Goal: Information Seeking & Learning: Learn about a topic

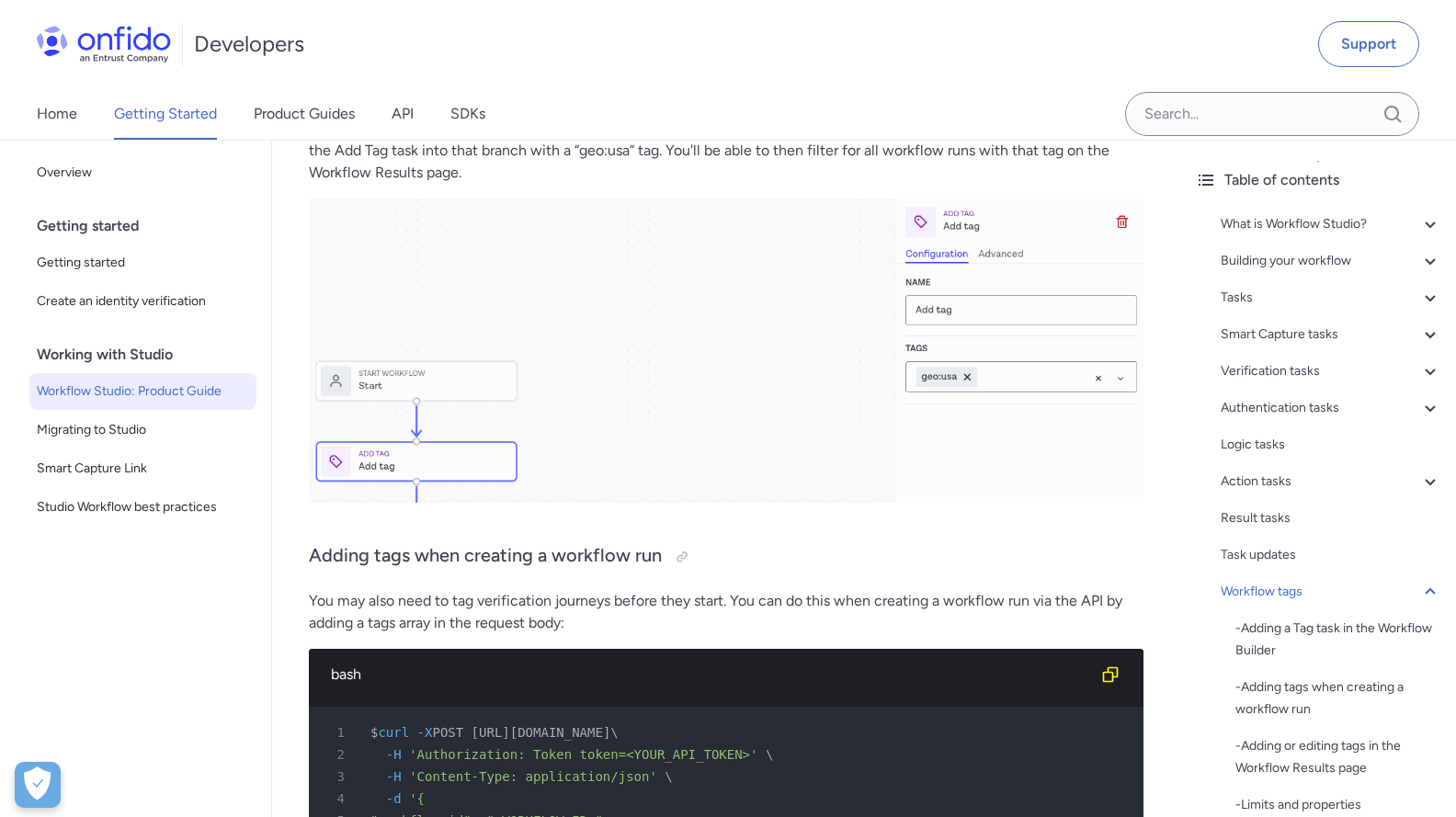
scroll to position [31557, 0]
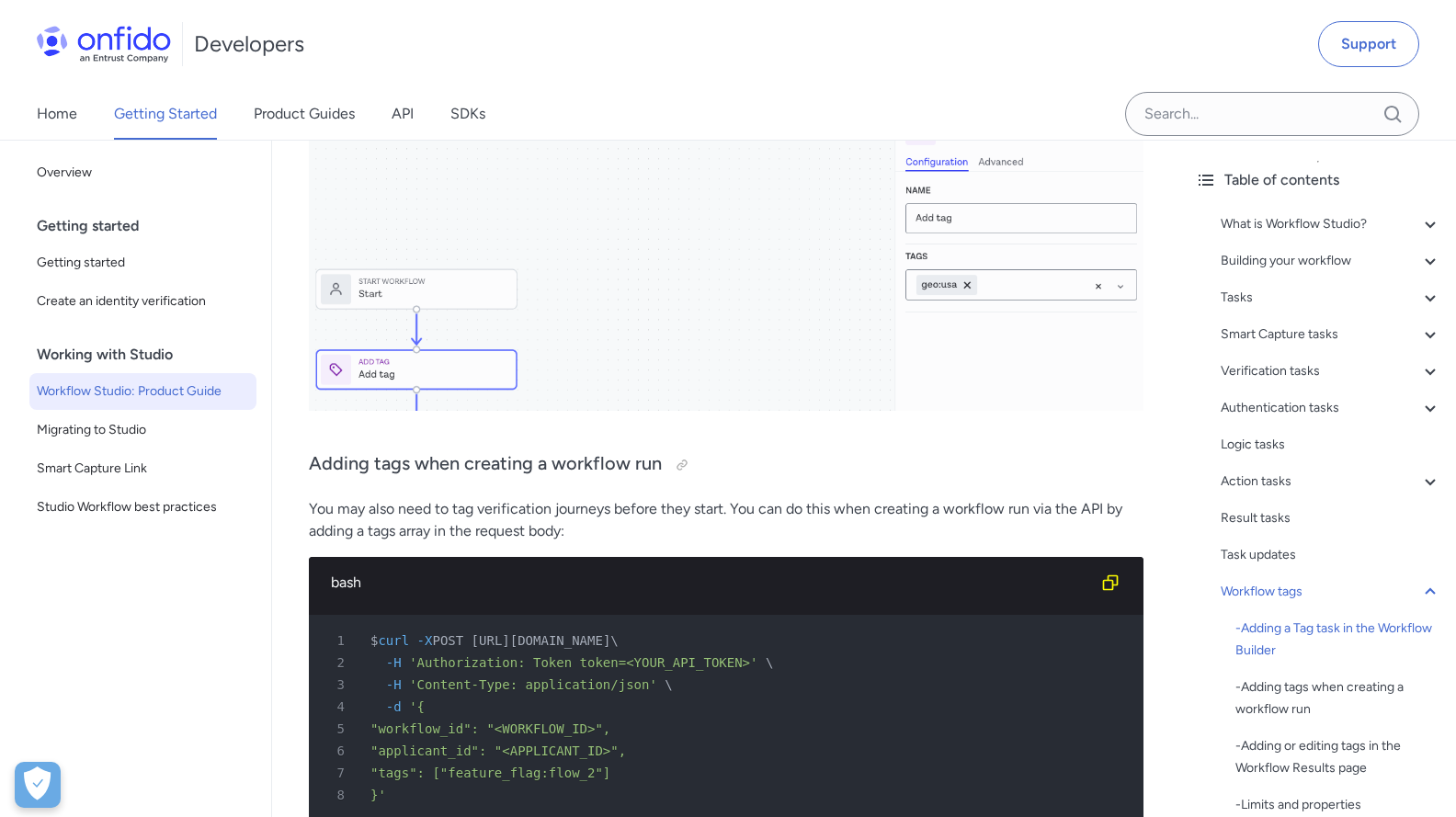
click at [431, 740] on div "6 "applicant_id": "<APPLICANT_ID>"," at bounding box center [717, 751] width 801 height 22
drag, startPoint x: 388, startPoint y: 657, endPoint x: 658, endPoint y: 656, distance: 270.0
click at [658, 718] on div "5 "workflow_id": "<WORKFLOW_ID>"," at bounding box center [717, 729] width 801 height 22
drag, startPoint x: 387, startPoint y: 684, endPoint x: 645, endPoint y: 678, distance: 258.1
click at [645, 740] on div "6 "applicant_id": "<APPLICANT_ID>"," at bounding box center [717, 751] width 801 height 22
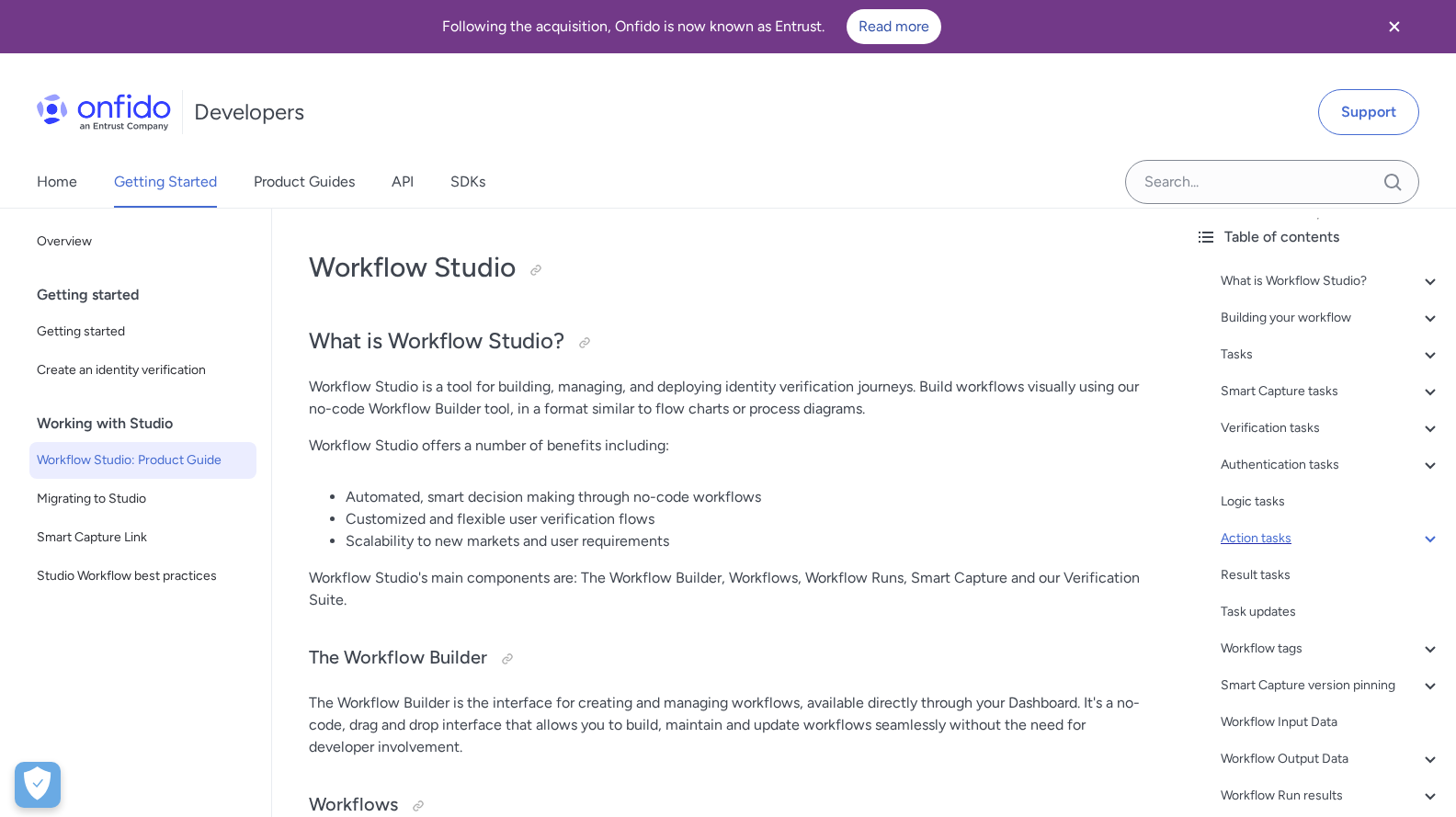
scroll to position [117, 0]
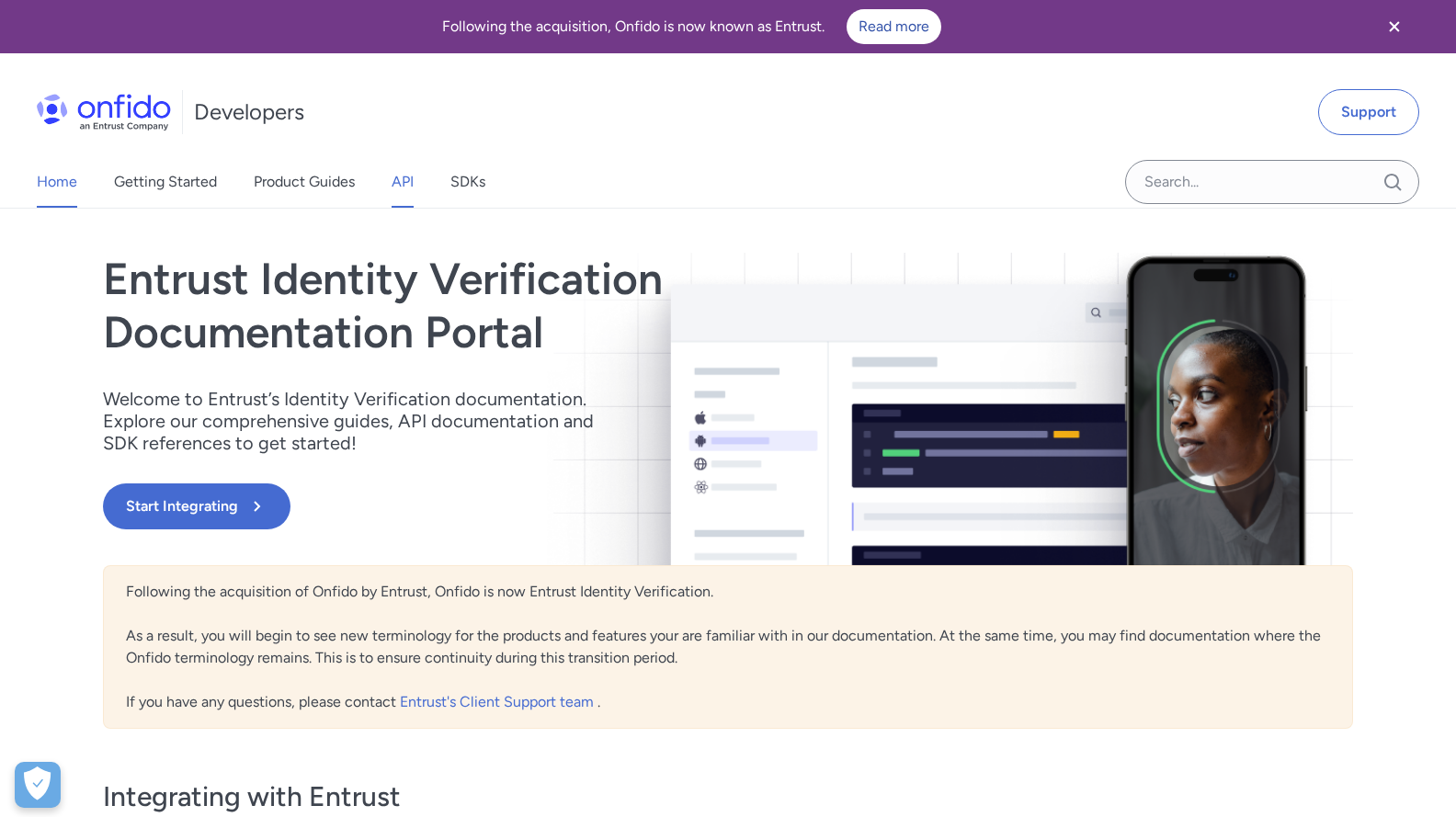
click at [403, 177] on link "API" at bounding box center [403, 182] width 22 height 52
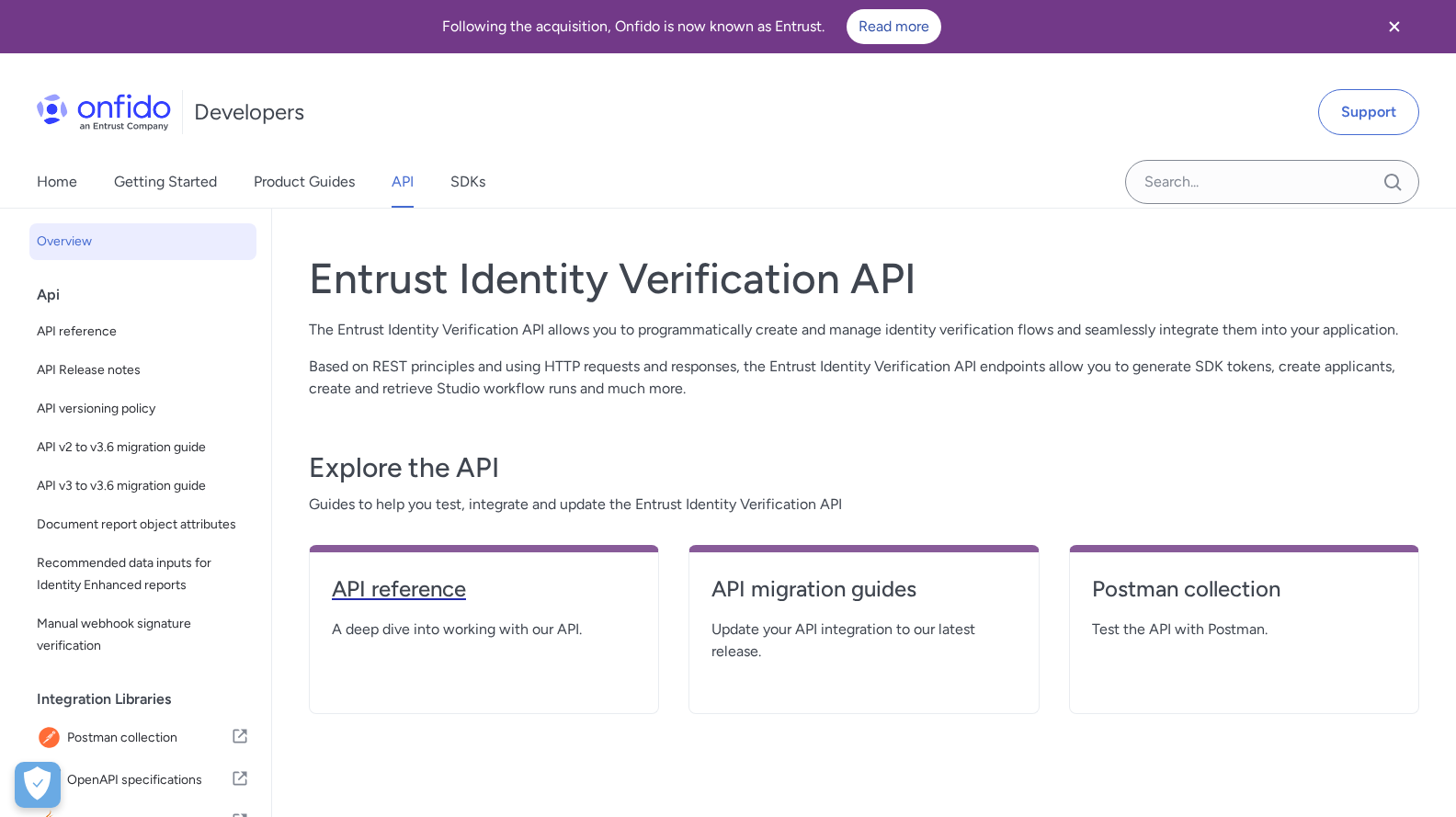
click at [401, 615] on link "API reference" at bounding box center [484, 596] width 304 height 44
select select "http"
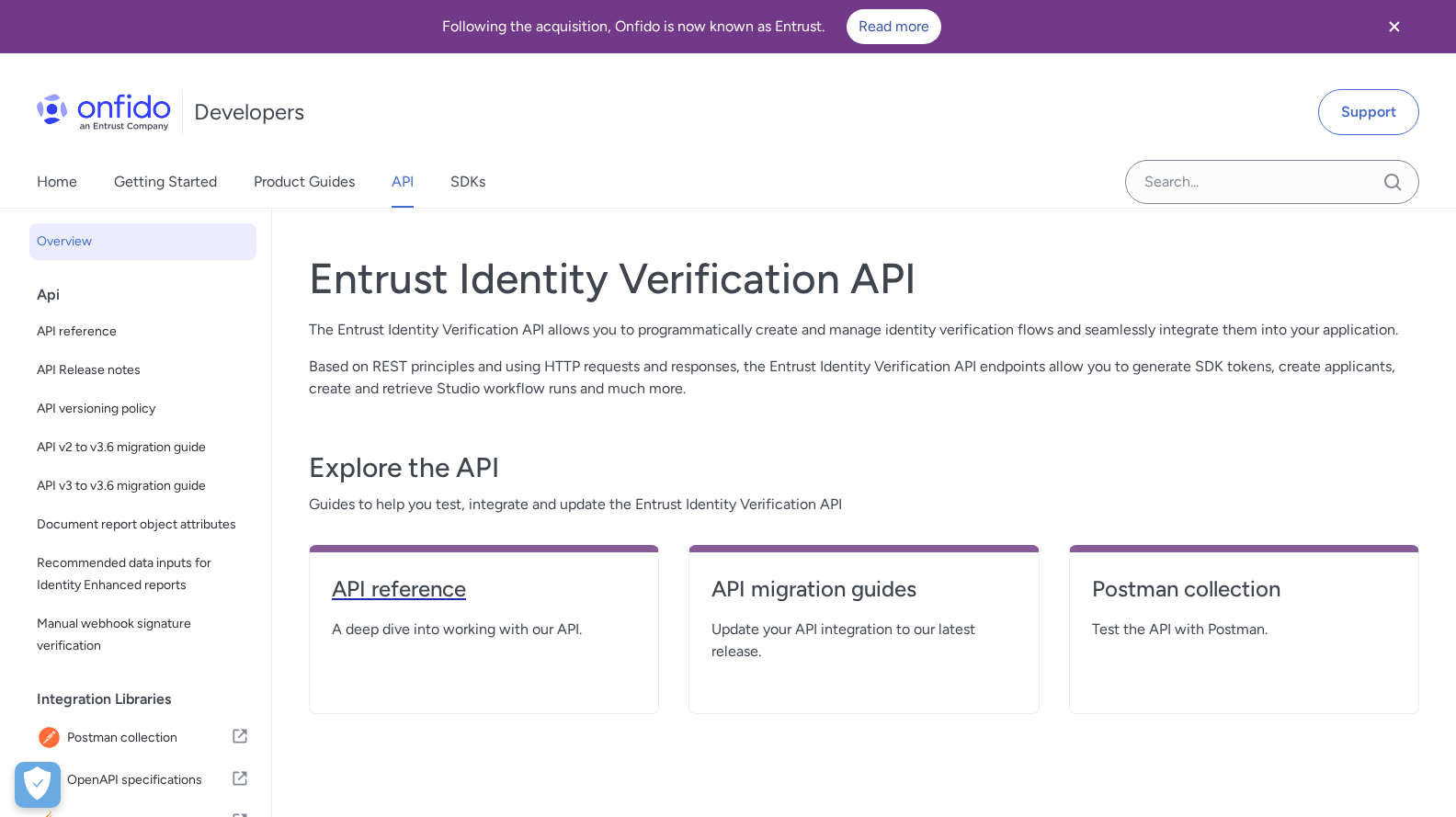
select select "http"
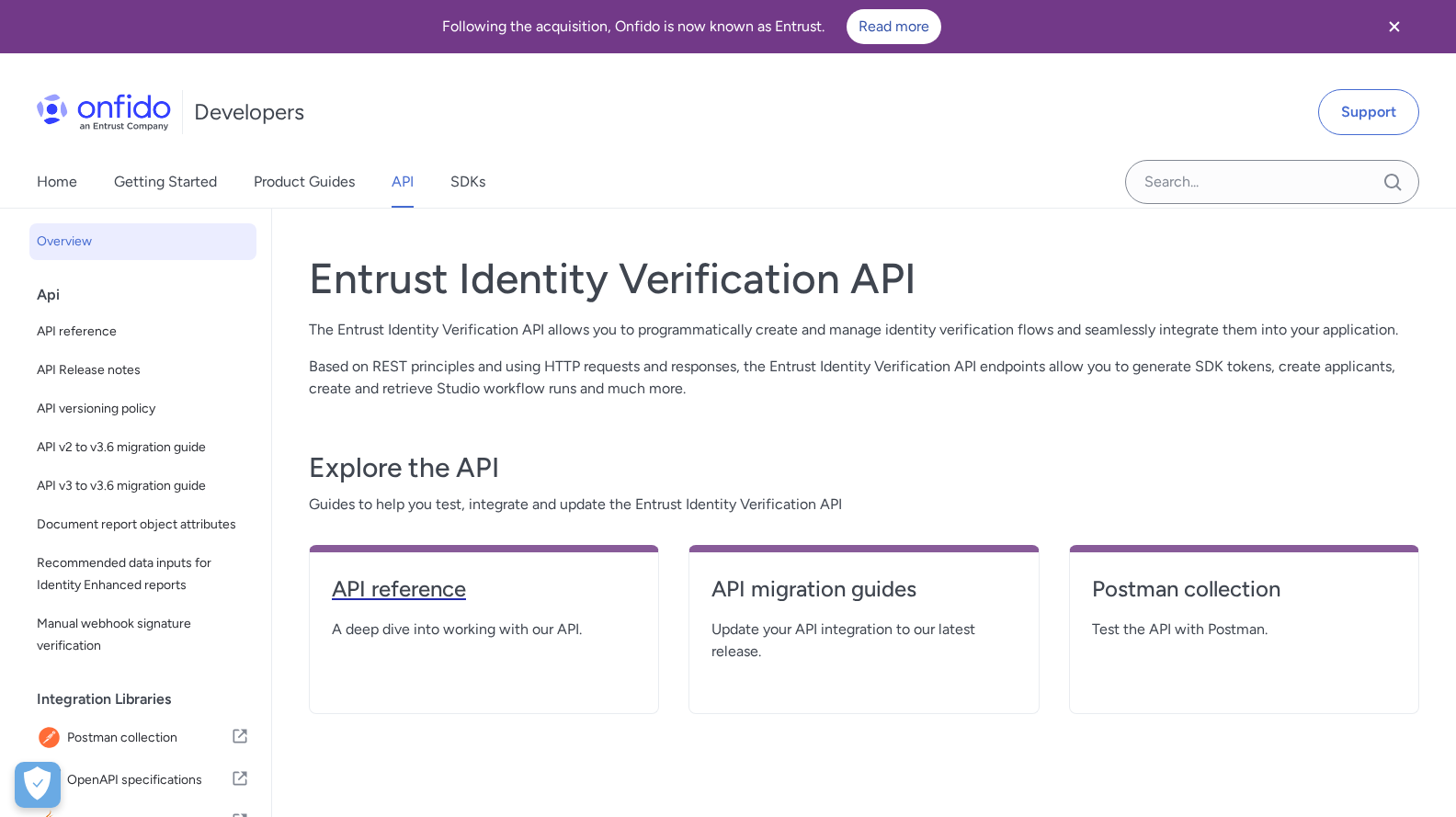
select select "http"
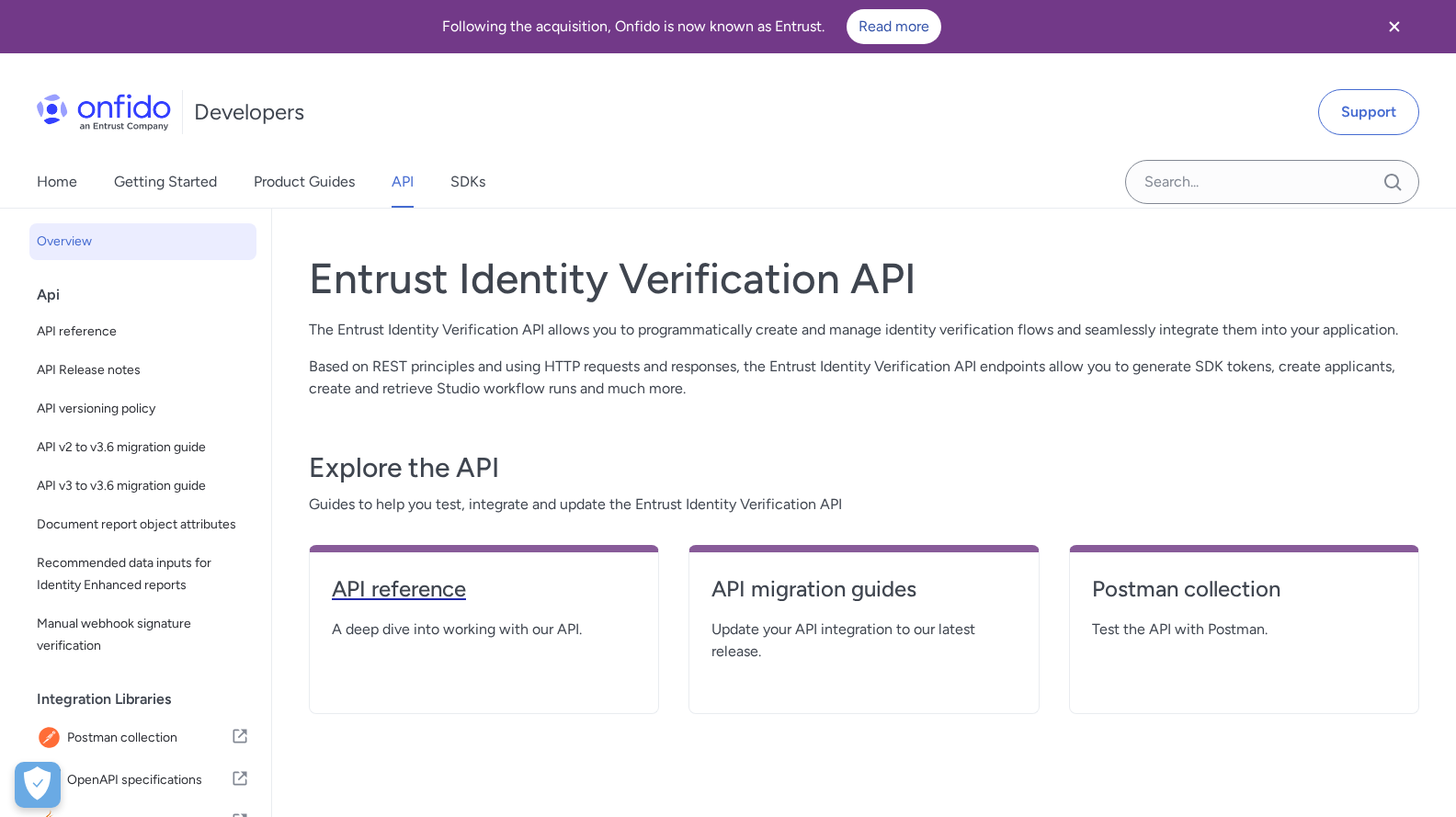
select select "http"
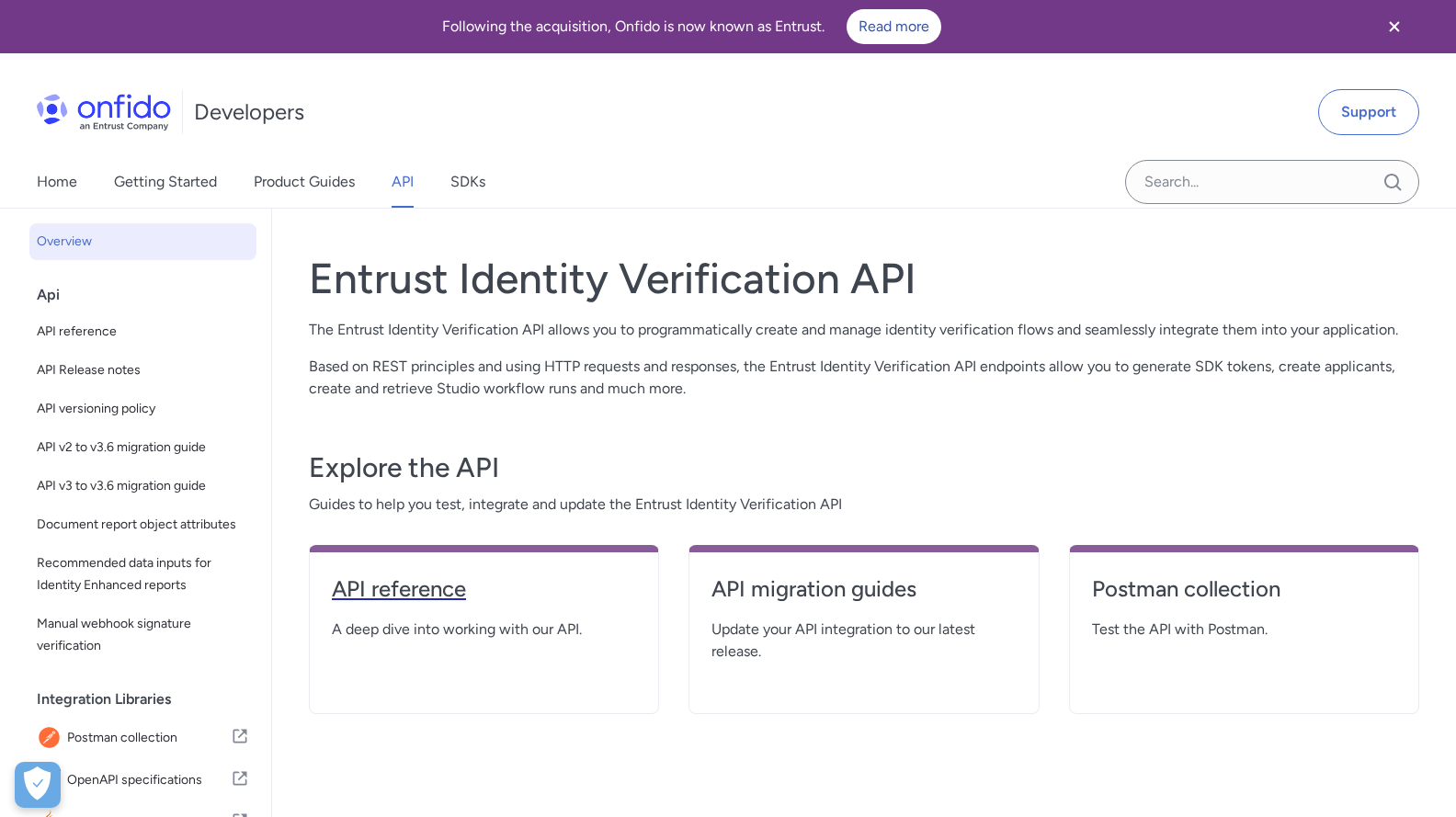
select select "http"
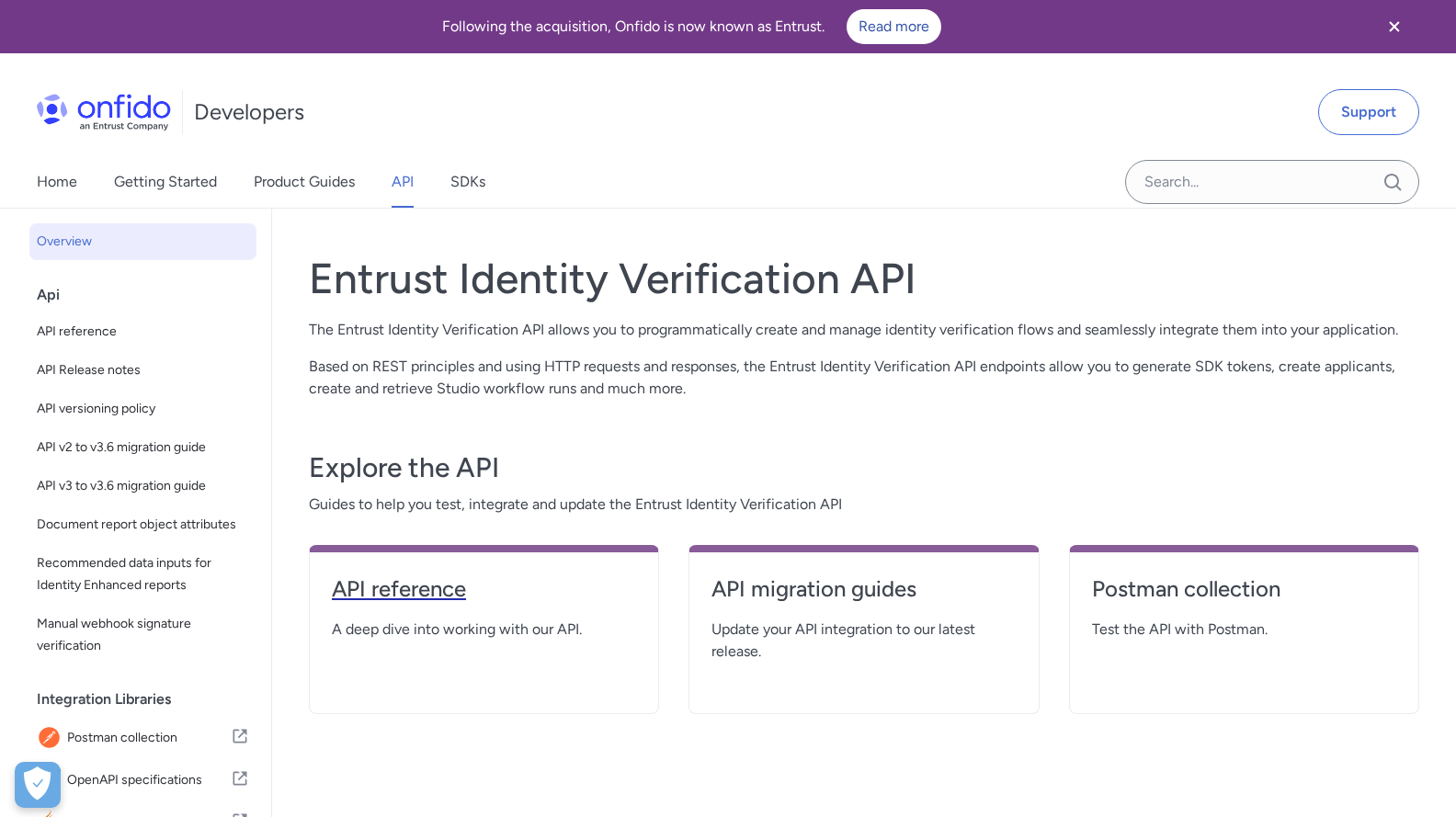
select select "http"
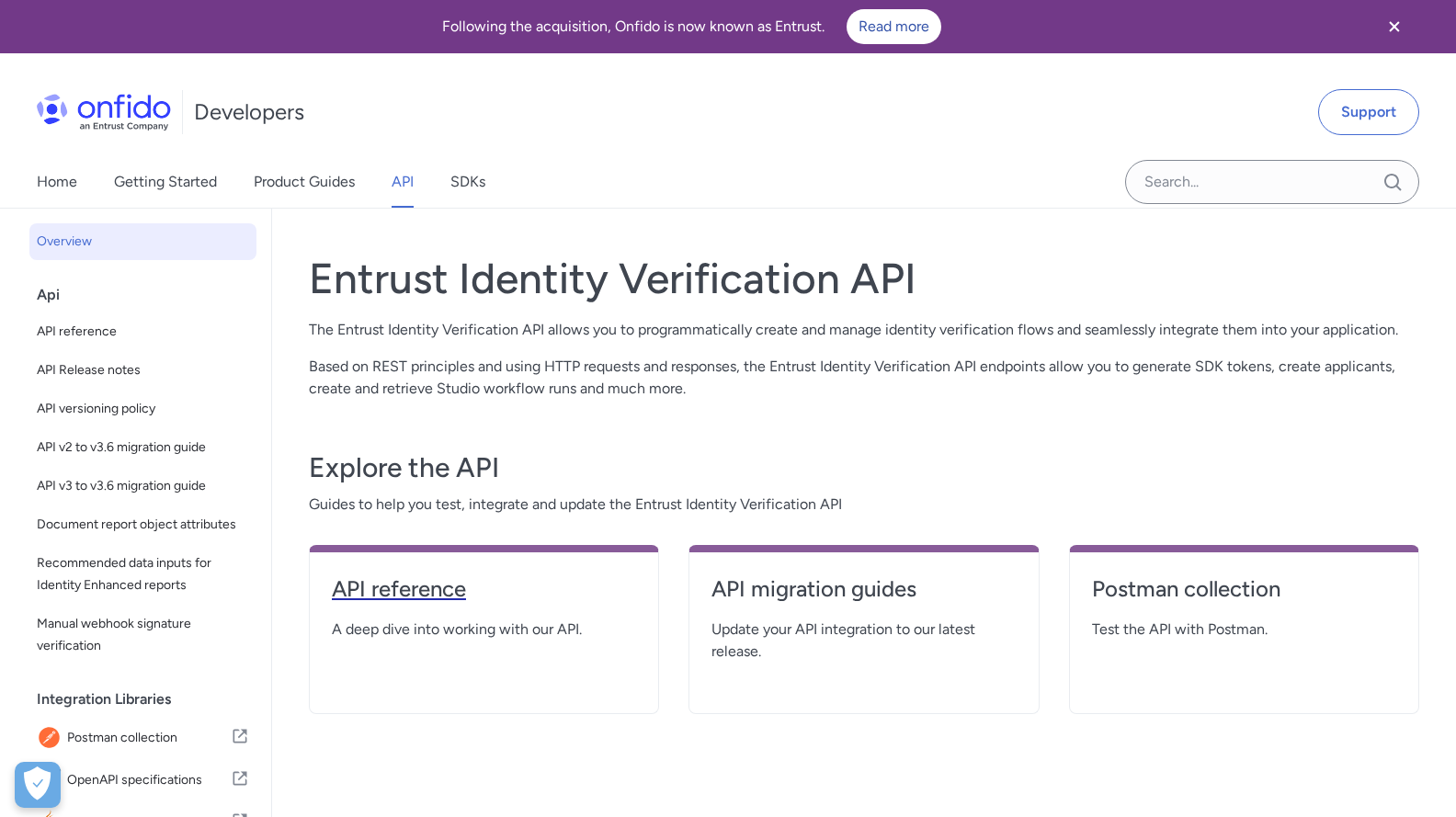
select select "http"
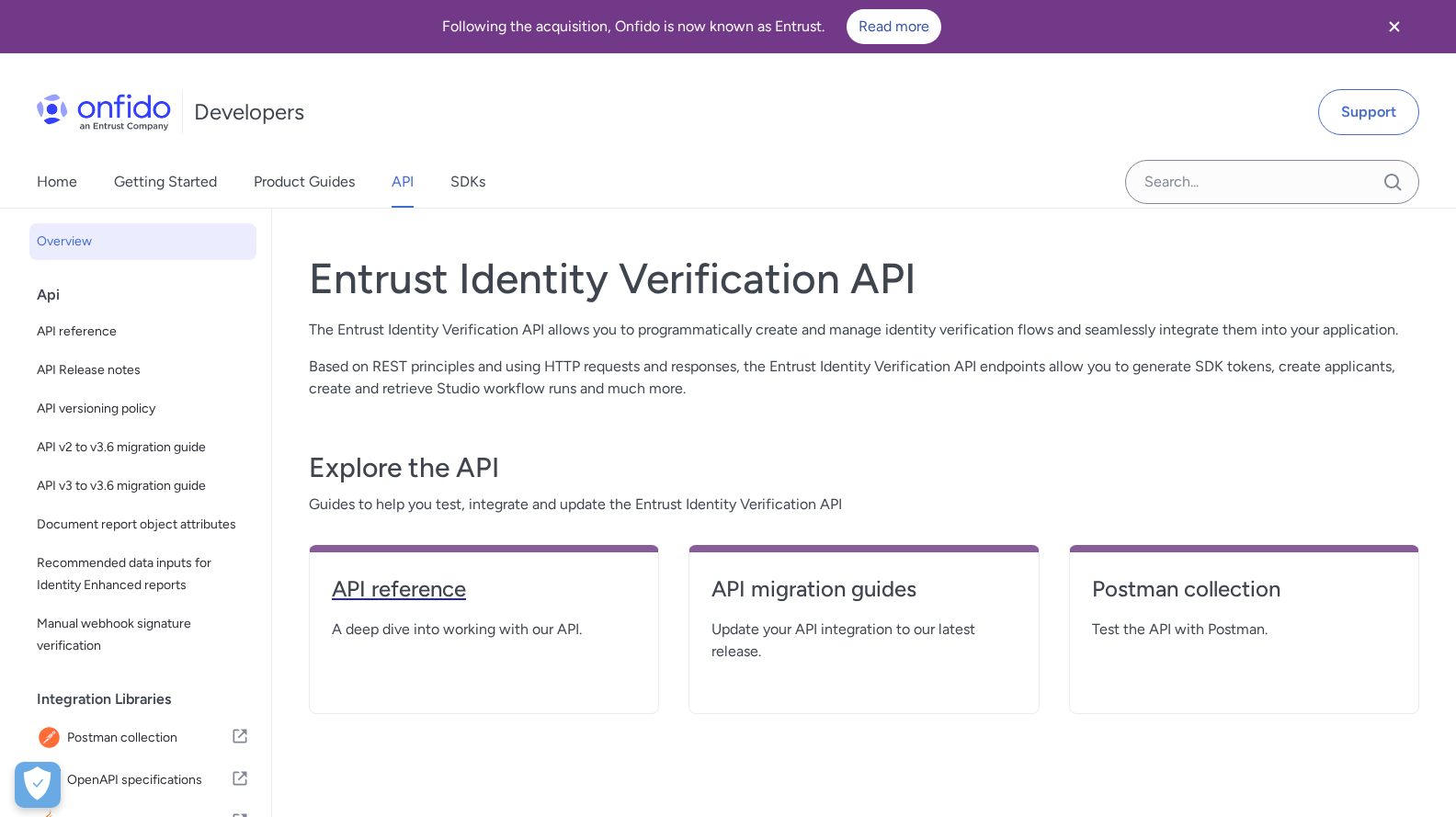
select select "http"
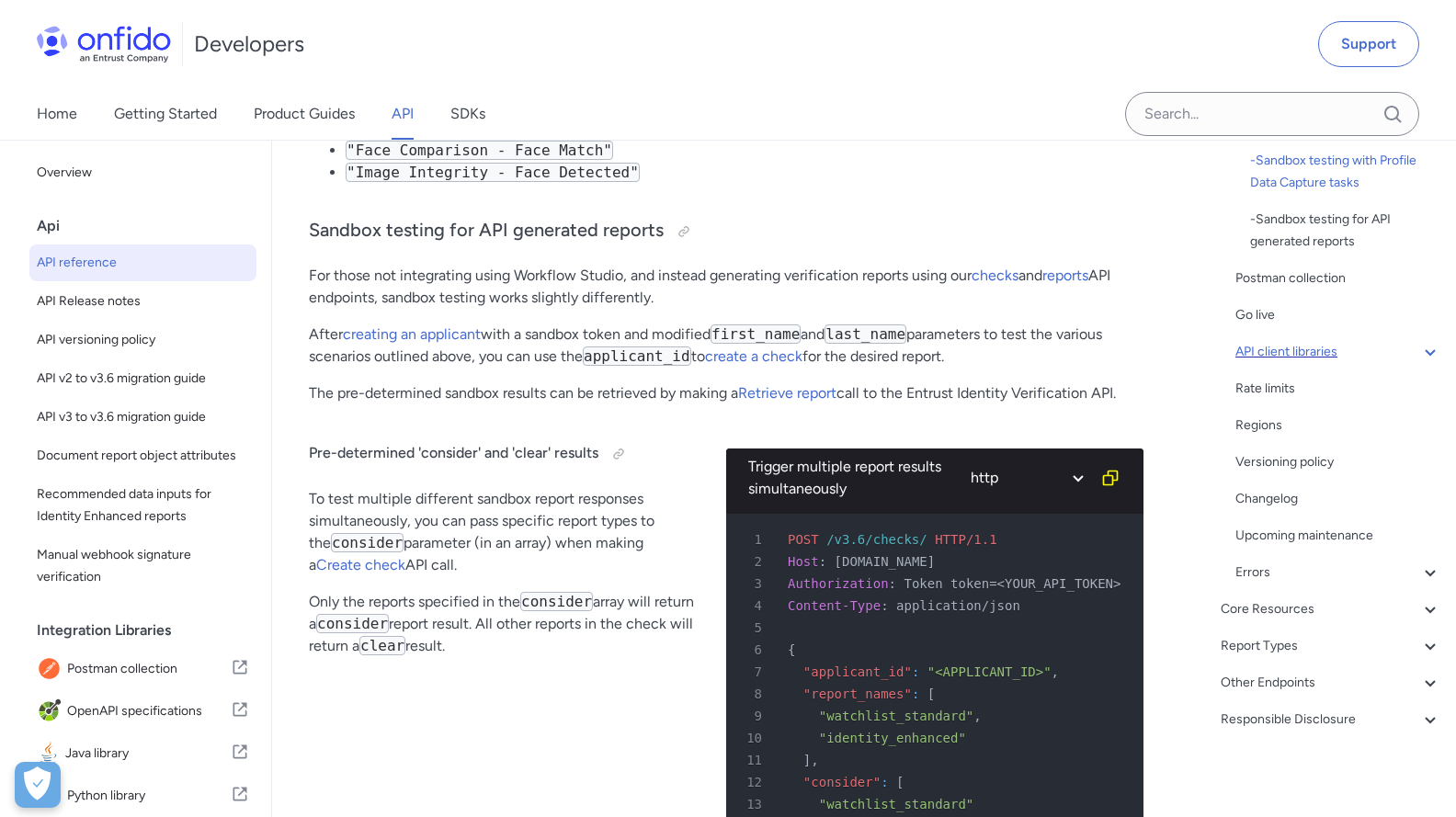
scroll to position [646, 0]
click at [1425, 684] on icon at bounding box center [1429, 681] width 10 height 6
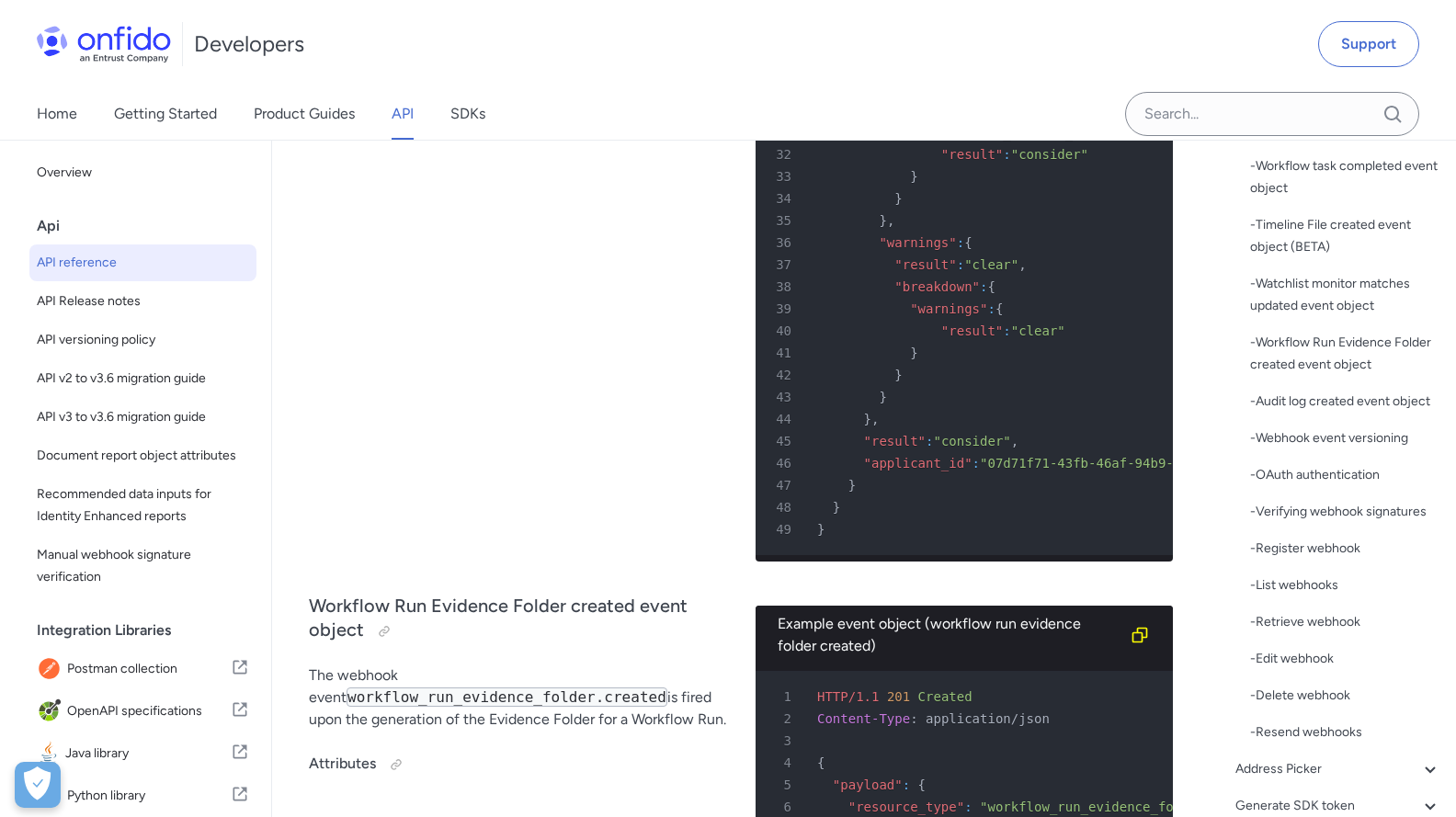
scroll to position [162359, 0]
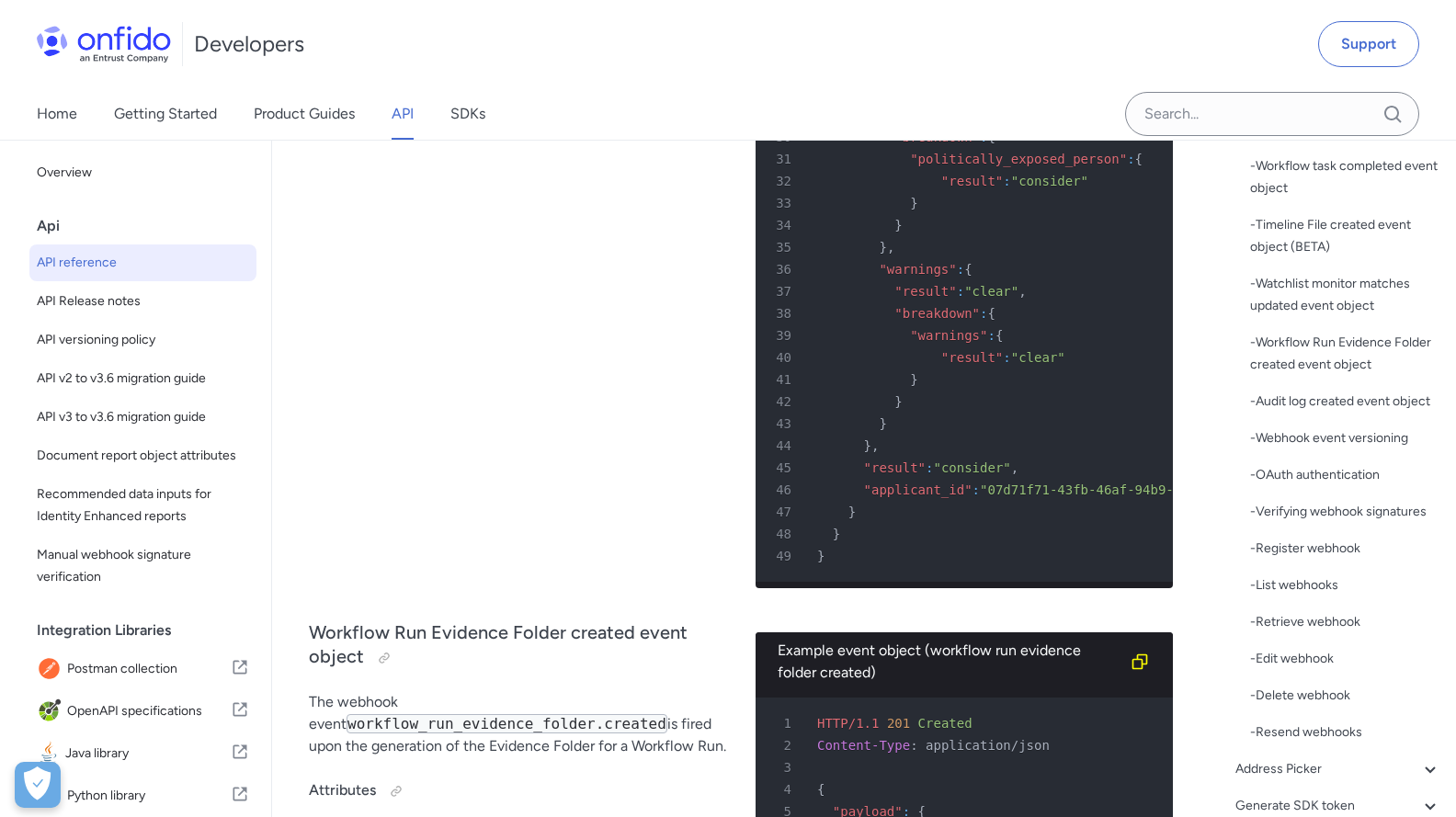
drag, startPoint x: 323, startPoint y: 367, endPoint x: 431, endPoint y: 374, distance: 108.2
copy td "workflow_run"
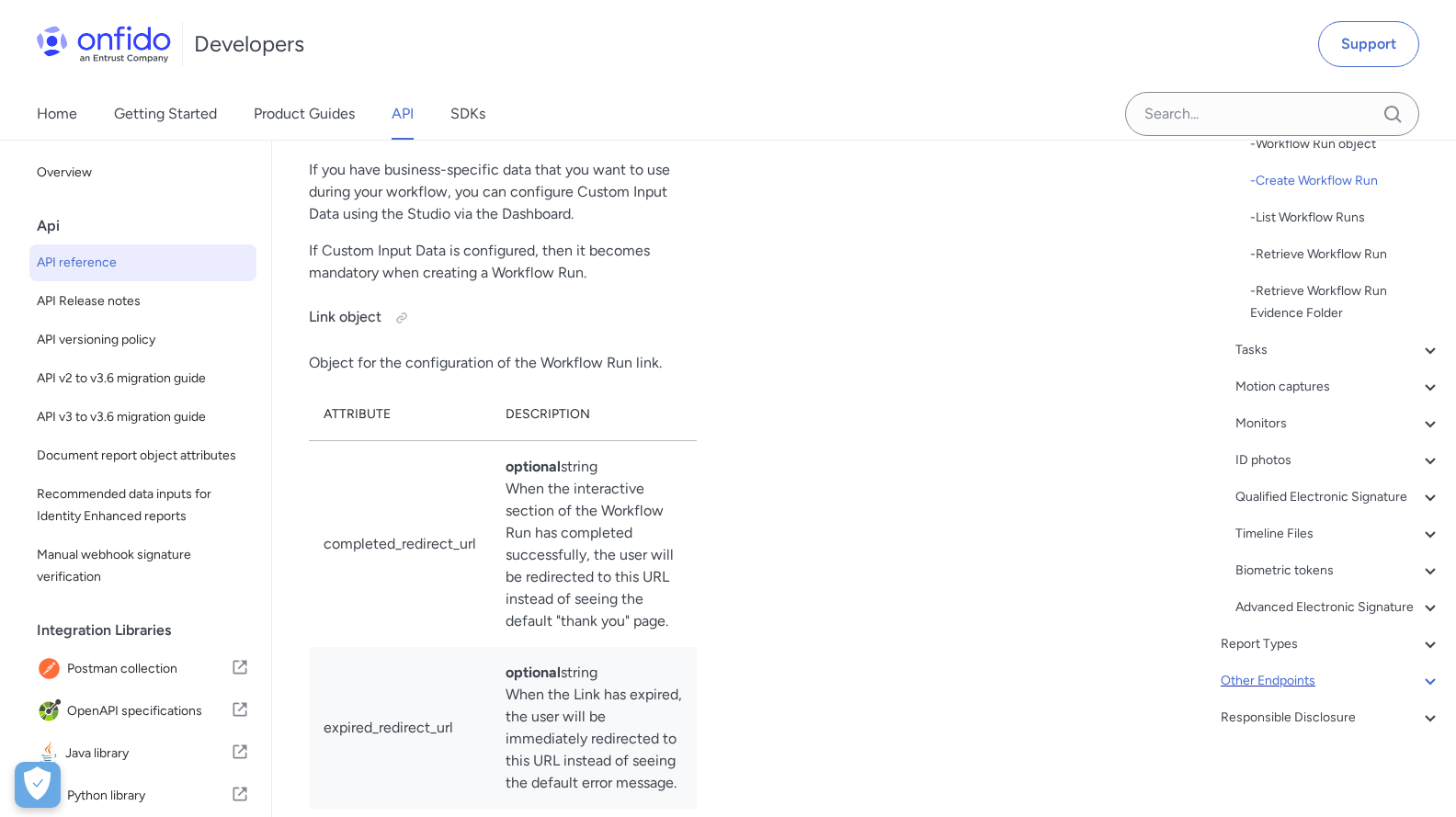
scroll to position [48669, 0]
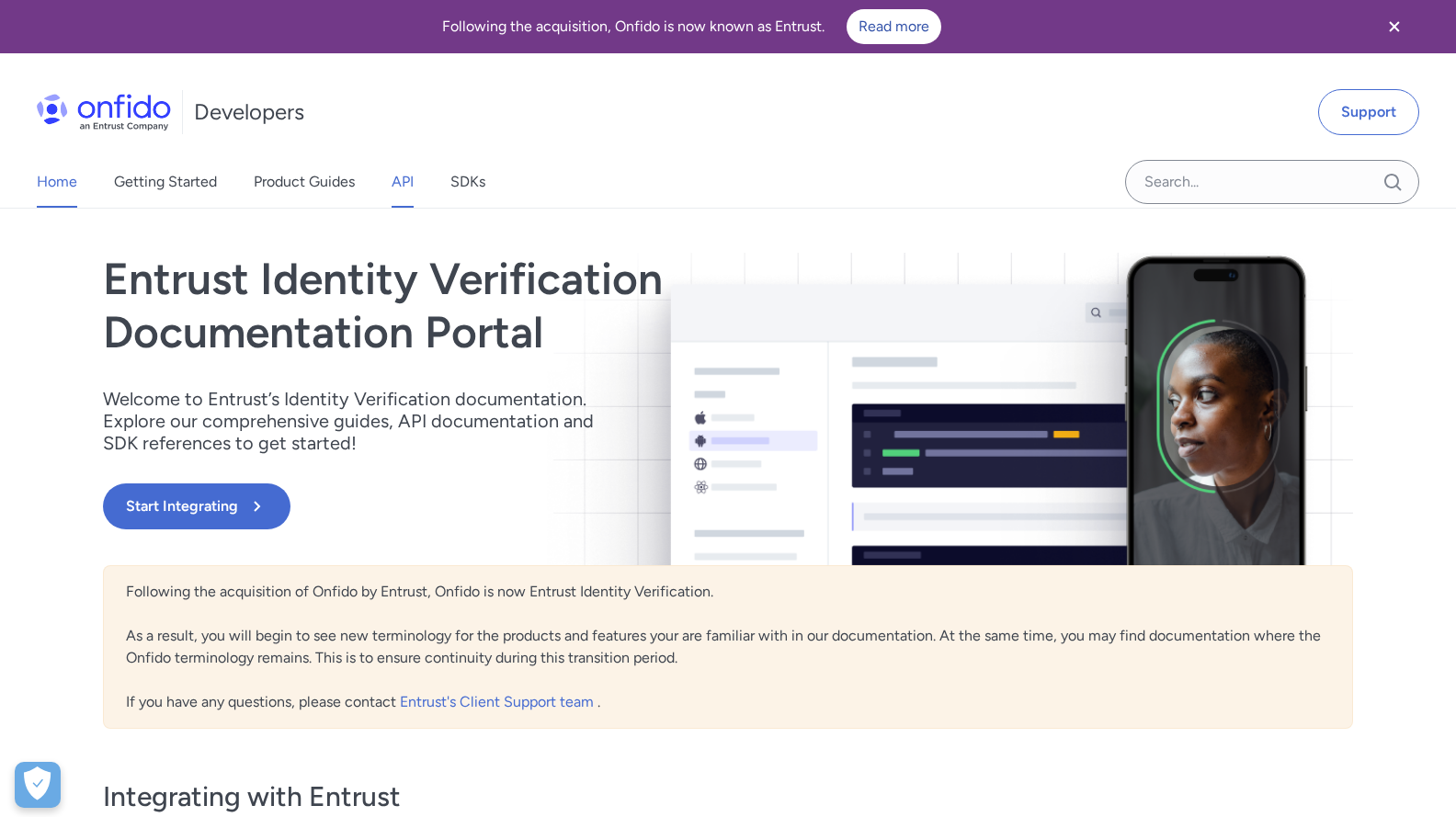
click at [407, 181] on link "API" at bounding box center [403, 182] width 22 height 52
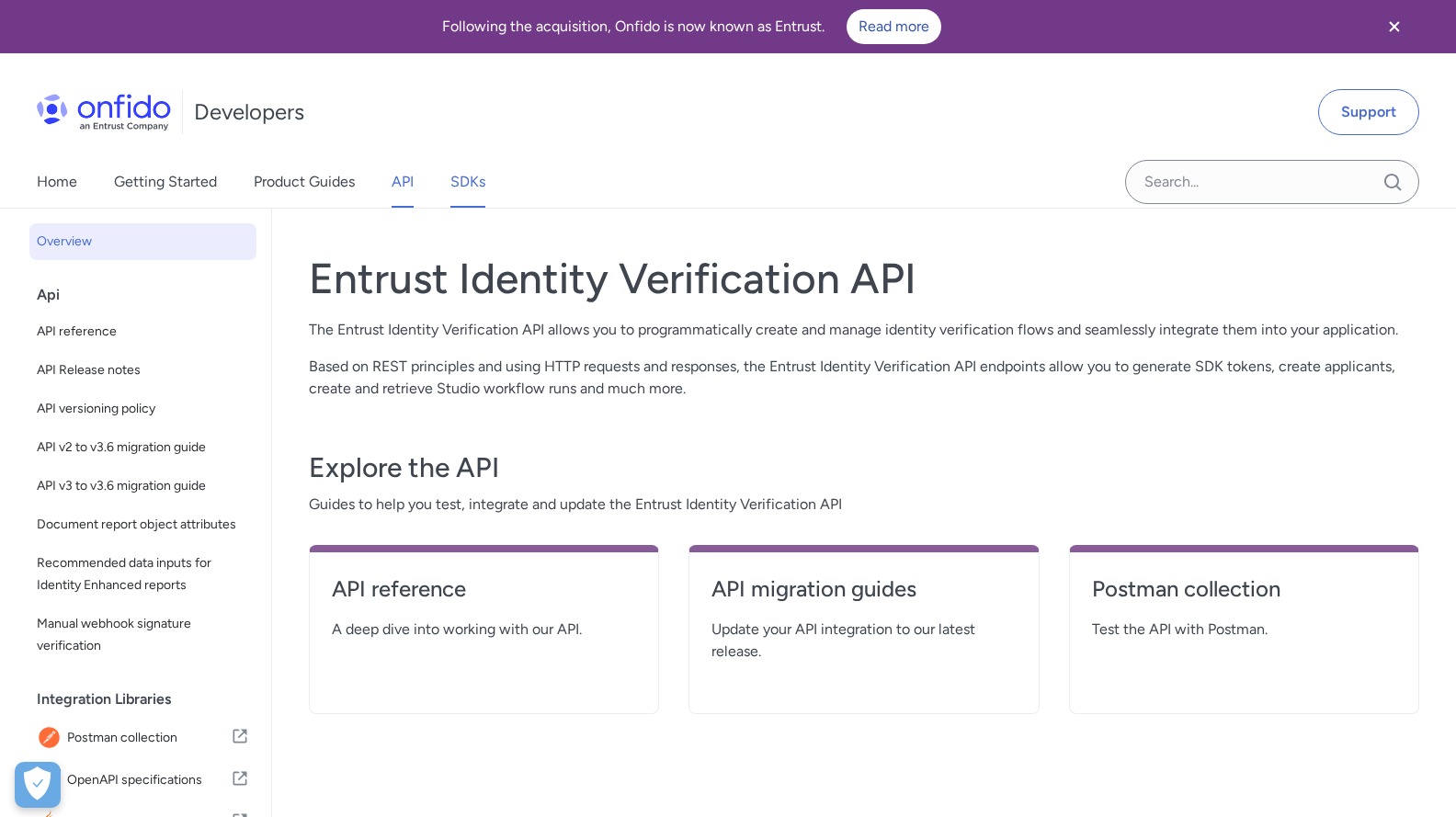
click at [456, 188] on link "SDKs" at bounding box center [468, 182] width 35 height 52
